Goal: Task Accomplishment & Management: Manage account settings

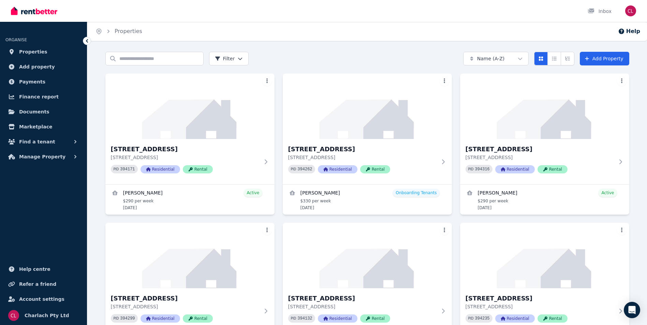
click at [447, 21] on div "Inbox" at bounding box center [312, 11] width 602 height 22
click at [155, 57] on input "Search properties" at bounding box center [154, 59] width 98 height 14
click at [43, 154] on span "Manage Property" at bounding box center [42, 157] width 46 height 8
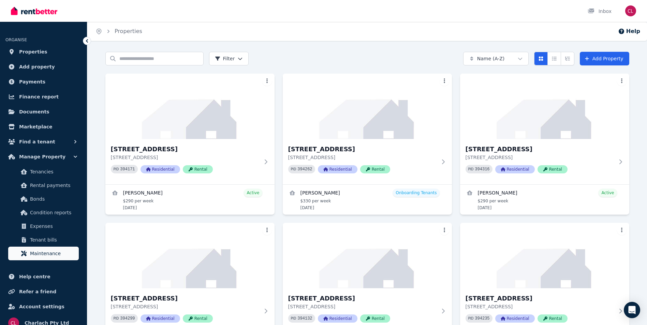
click at [49, 250] on span "Maintenance" at bounding box center [53, 254] width 46 height 8
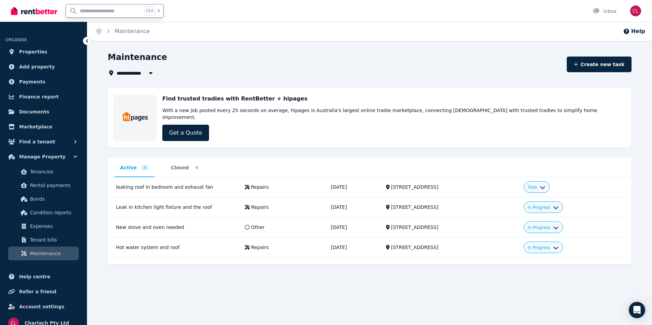
click at [122, 10] on input "text" at bounding box center [104, 10] width 76 height 13
click at [40, 159] on span "Manage Property" at bounding box center [42, 157] width 46 height 8
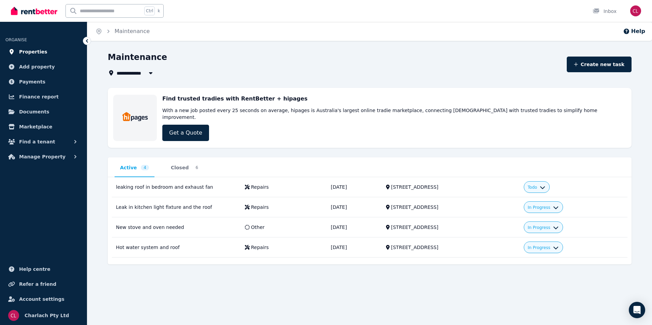
click at [32, 53] on span "Properties" at bounding box center [33, 52] width 28 height 8
